Goal: Find specific page/section: Find specific page/section

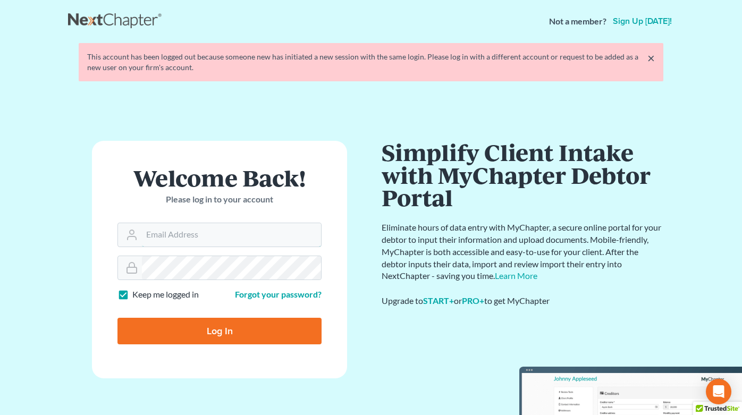
type input "[EMAIL_ADDRESS][DOMAIN_NAME]"
click at [222, 334] on input "Log In" at bounding box center [219, 331] width 204 height 27
type input "Thinking..."
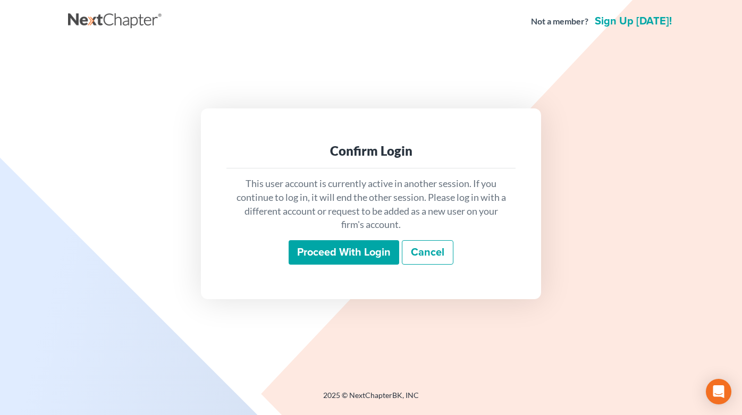
drag, startPoint x: 341, startPoint y: 259, endPoint x: 330, endPoint y: 237, distance: 24.0
click at [341, 259] on input "Proceed with login" at bounding box center [343, 252] width 110 height 24
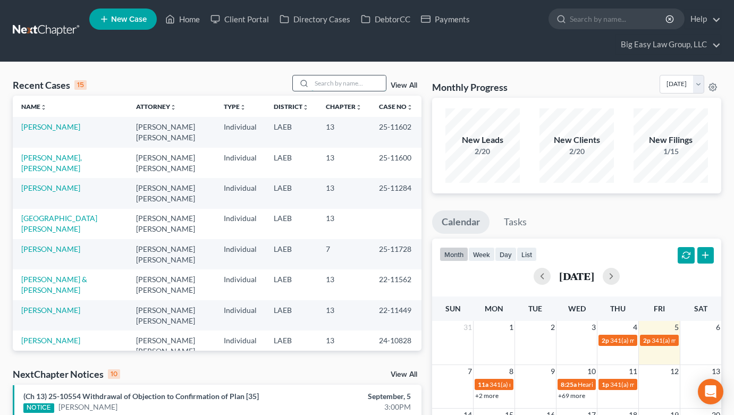
click at [327, 88] on input "search" at bounding box center [348, 82] width 74 height 15
click at [336, 87] on input "search" at bounding box center [348, 82] width 74 height 15
type input "[PERSON_NAME]"
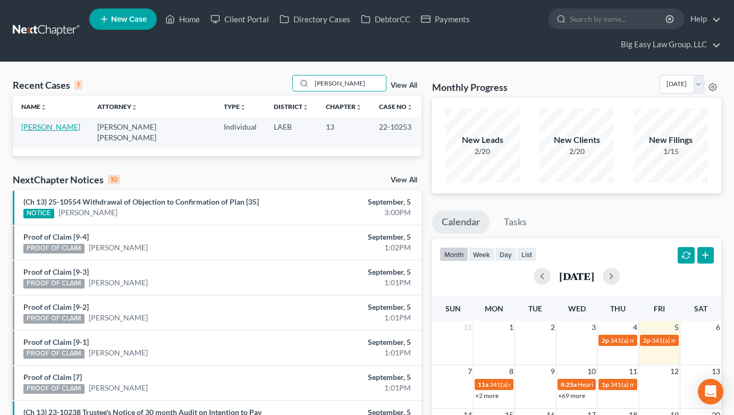
click at [27, 127] on link "[PERSON_NAME]" at bounding box center [50, 126] width 59 height 9
select select "6"
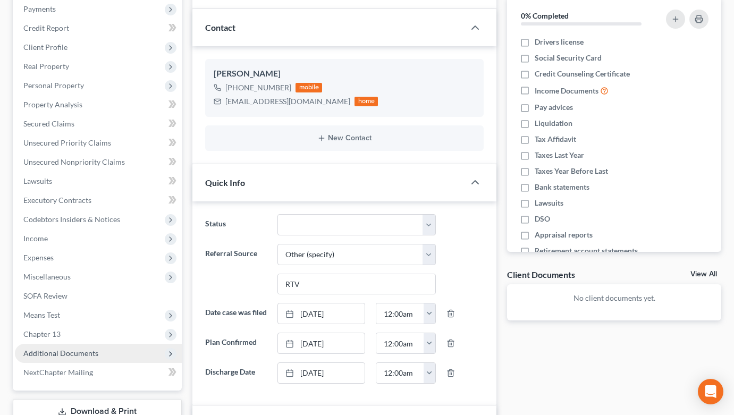
scroll to position [164, 0]
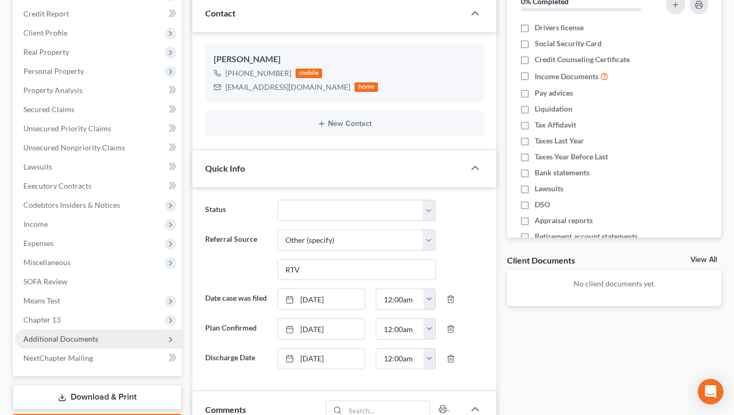
click at [107, 342] on span "Additional Documents" at bounding box center [98, 338] width 167 height 19
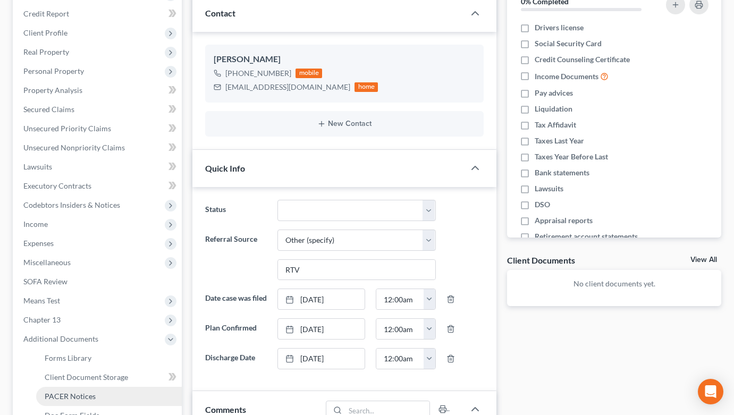
click at [111, 397] on link "PACER Notices" at bounding box center [109, 396] width 146 height 19
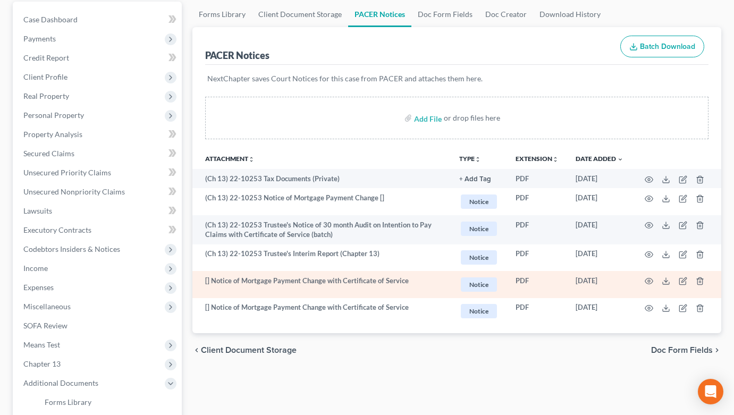
scroll to position [120, 0]
